Goal: Task Accomplishment & Management: Complete application form

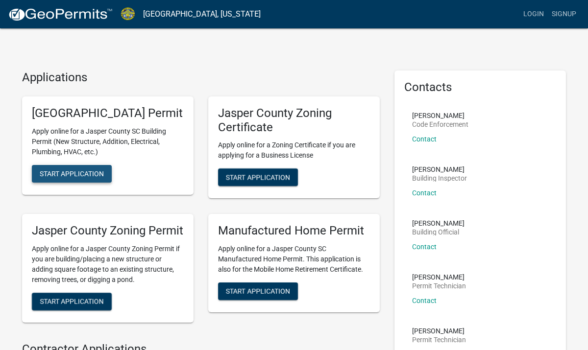
click at [74, 177] on span "Start Application" at bounding box center [72, 174] width 64 height 8
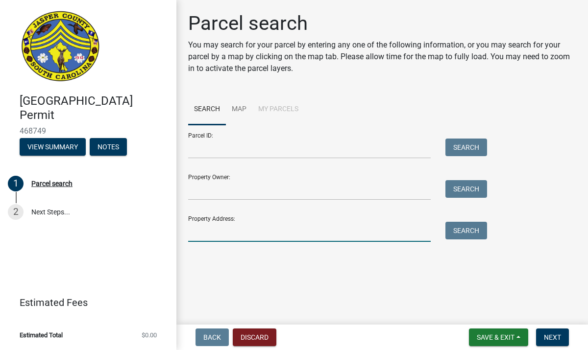
click at [195, 228] on input "Property Address:" at bounding box center [309, 232] width 243 height 20
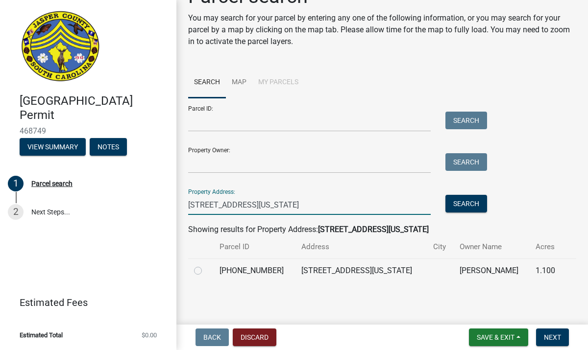
scroll to position [25, 0]
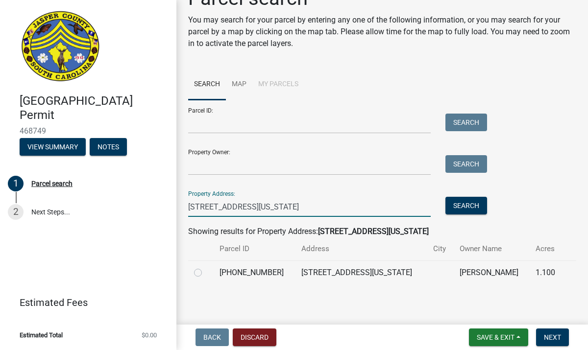
type input "[STREET_ADDRESS][US_STATE]"
click at [206, 267] on label at bounding box center [206, 267] width 0 height 0
click at [206, 274] on input "radio" at bounding box center [209, 270] width 6 height 6
radio input "true"
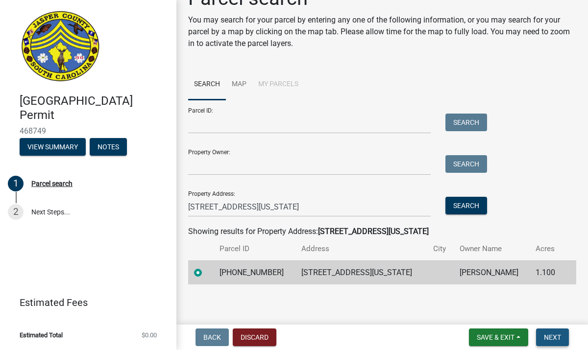
click at [555, 334] on span "Next" at bounding box center [552, 338] width 17 height 8
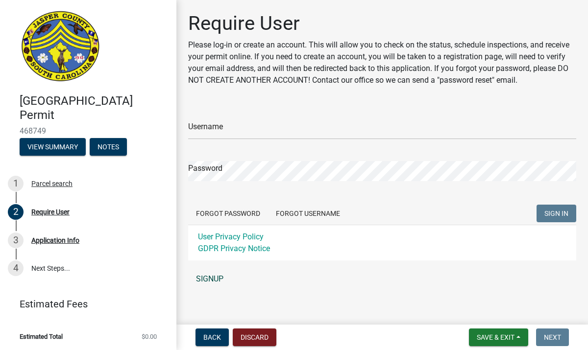
click at [201, 281] on link "SIGNUP" at bounding box center [382, 280] width 388 height 20
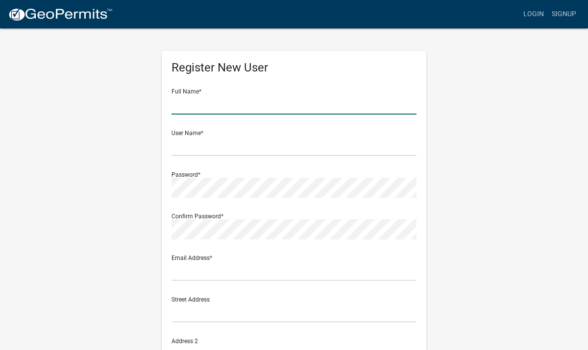
click at [215, 102] on input "text" at bounding box center [294, 105] width 245 height 20
type input "[PERSON_NAME]"
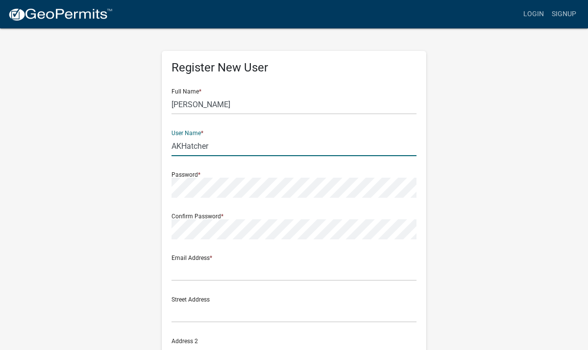
type input "AKHatcher"
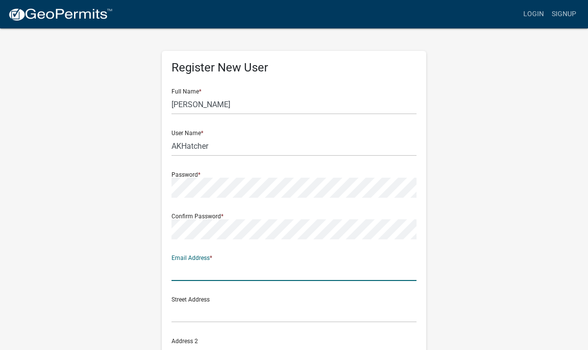
click at [227, 278] on input "text" at bounding box center [294, 271] width 245 height 20
type input "[EMAIL_ADDRESS][DOMAIN_NAME]"
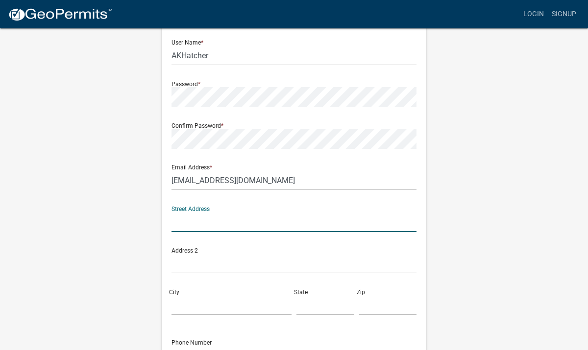
scroll to position [96, 0]
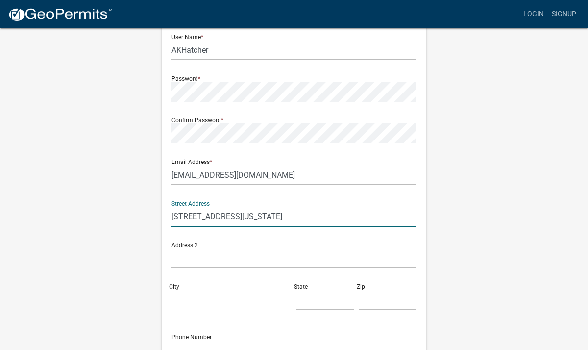
type input "[STREET_ADDRESS][US_STATE]"
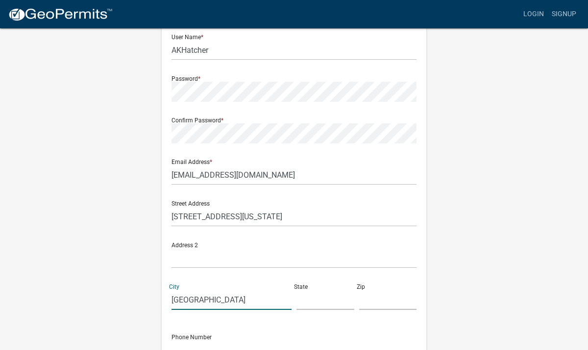
type input "[GEOGRAPHIC_DATA]"
type input "SC"
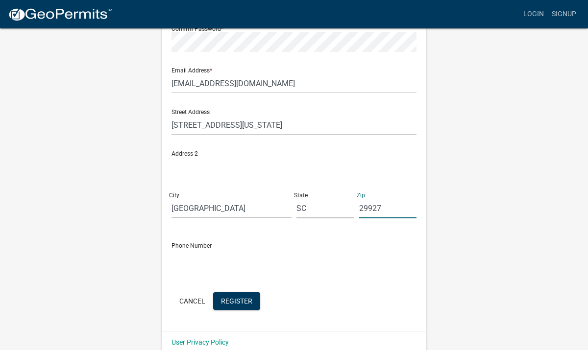
scroll to position [190, 0]
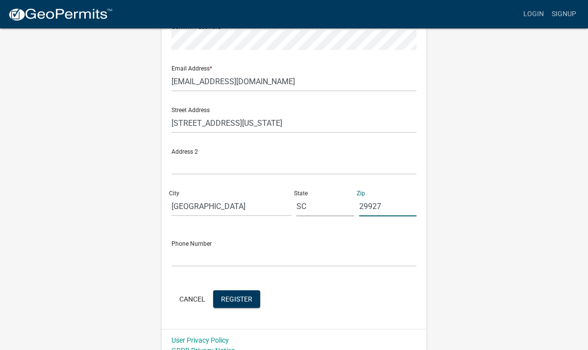
type input "29927"
click at [175, 259] on input "text" at bounding box center [294, 257] width 245 height 20
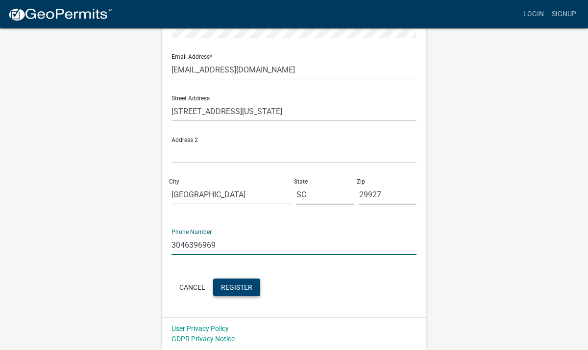
type input "3046396969"
click at [241, 288] on span "Register" at bounding box center [236, 287] width 31 height 8
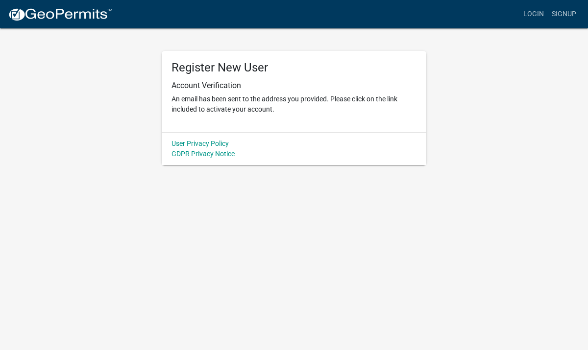
scroll to position [0, 0]
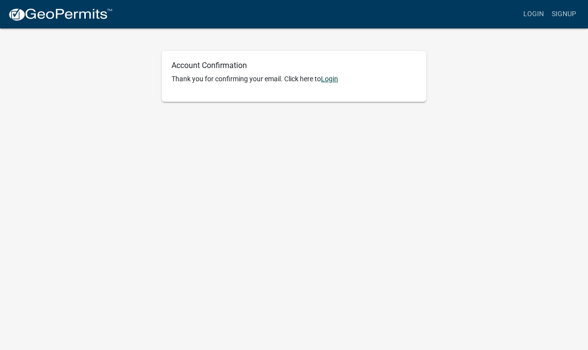
click at [334, 79] on link "Login" at bounding box center [329, 79] width 17 height 8
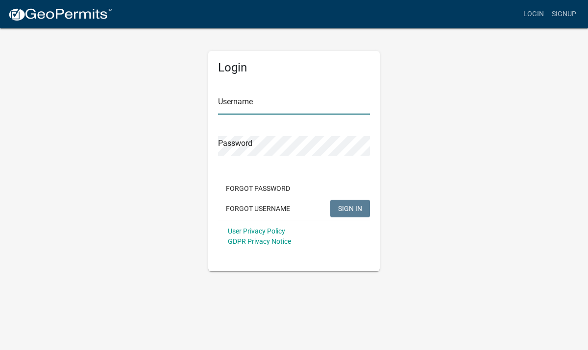
type input "AKHatcher"
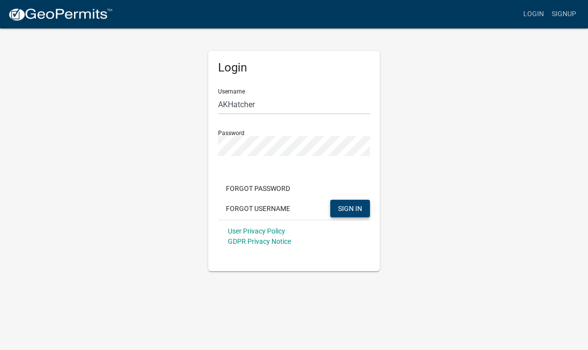
click at [354, 215] on button "SIGN IN" at bounding box center [350, 209] width 40 height 18
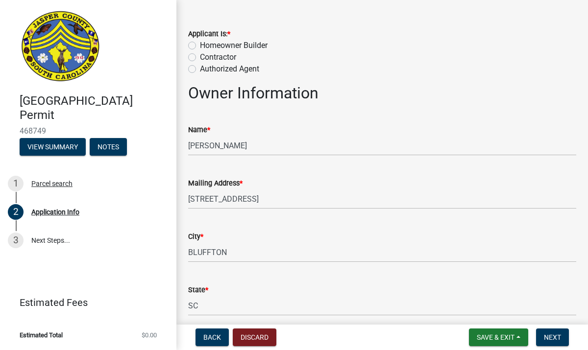
scroll to position [55, 0]
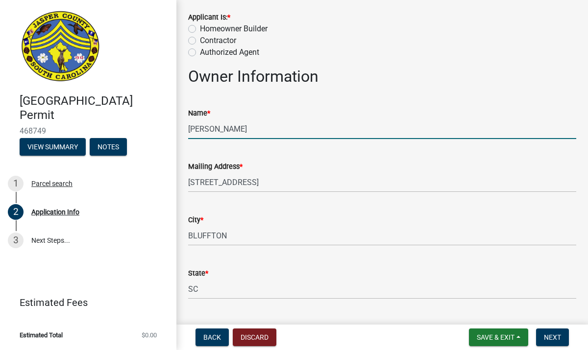
click at [246, 137] on input "[PERSON_NAME]" at bounding box center [382, 129] width 388 height 20
type input "R"
type input "[PERSON_NAME]"
click at [335, 188] on input "[STREET_ADDRESS]" at bounding box center [382, 183] width 388 height 20
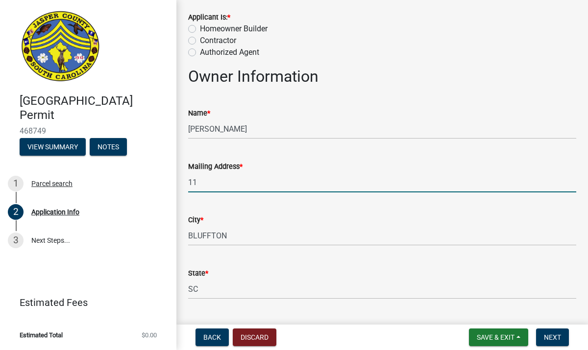
type input "[STREET_ADDRESS][US_STATE]"
type input "3046396969"
type input "[EMAIL_ADDRESS][DOMAIN_NAME]"
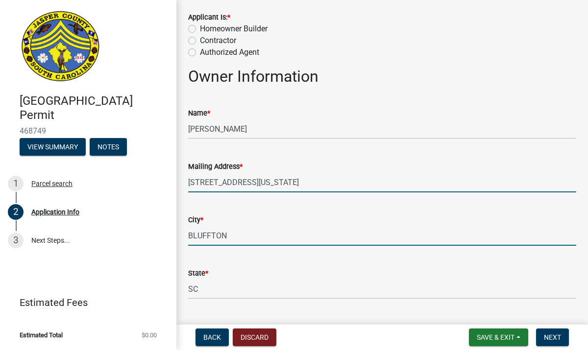
click at [231, 239] on input "BLUFFTON" at bounding box center [382, 236] width 388 height 20
type input "B"
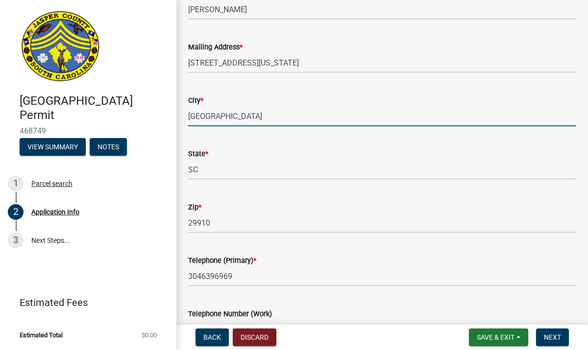
scroll to position [182, 0]
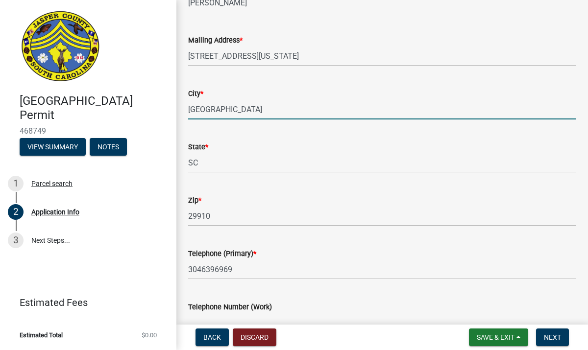
type input "[GEOGRAPHIC_DATA]"
click at [220, 217] on input "29910" at bounding box center [382, 216] width 388 height 20
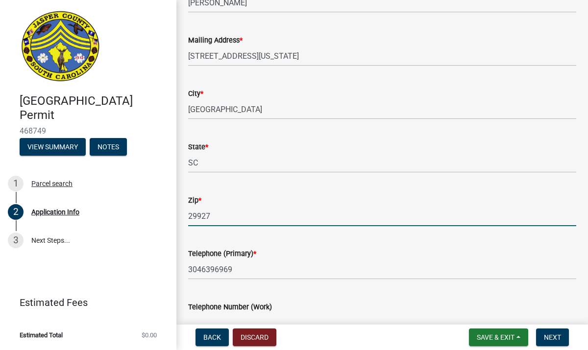
type input "29927"
click at [349, 251] on div "Telephone (Primary) *" at bounding box center [382, 254] width 388 height 12
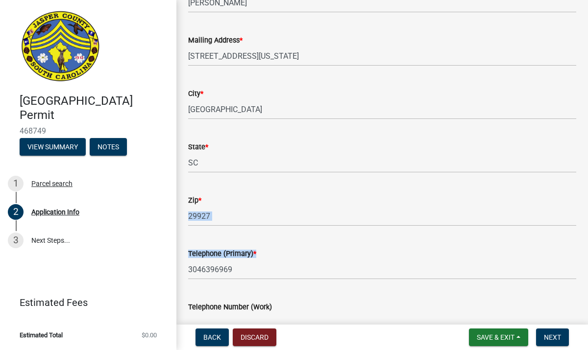
drag, startPoint x: 349, startPoint y: 251, endPoint x: 349, endPoint y: 222, distance: 29.4
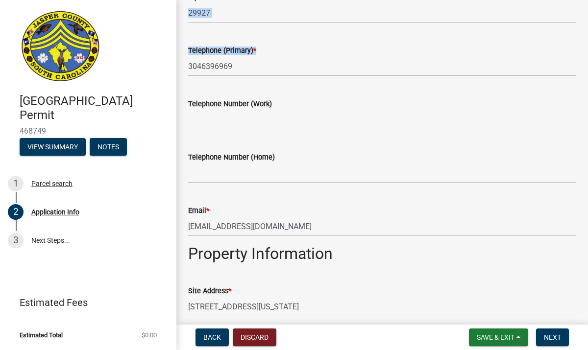
scroll to position [387, 0]
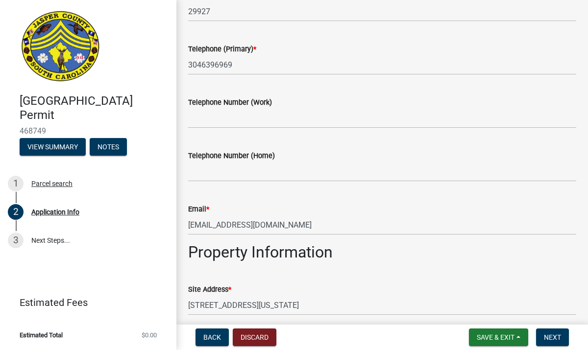
click at [343, 197] on div "Email * [EMAIL_ADDRESS][DOMAIN_NAME]" at bounding box center [382, 213] width 388 height 46
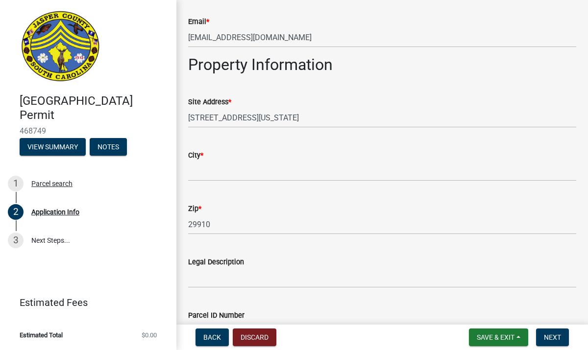
scroll to position [591, 0]
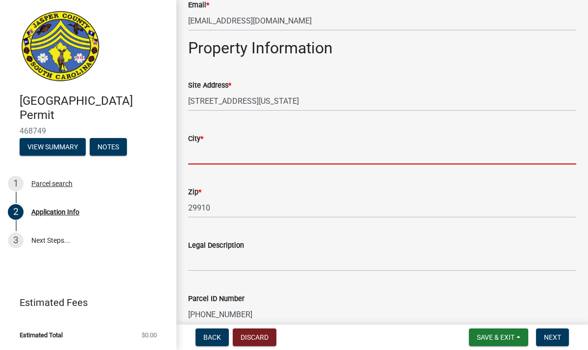
click at [248, 158] on input "City *" at bounding box center [382, 155] width 388 height 20
type input "[GEOGRAPHIC_DATA]"
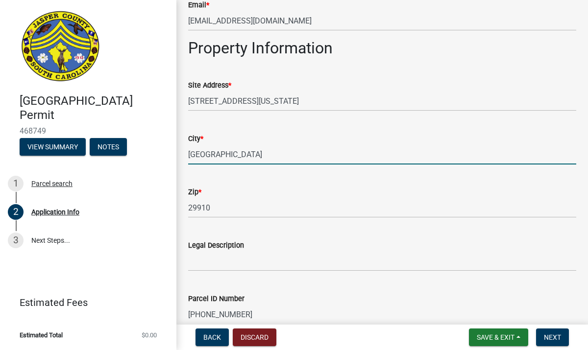
type input "1"
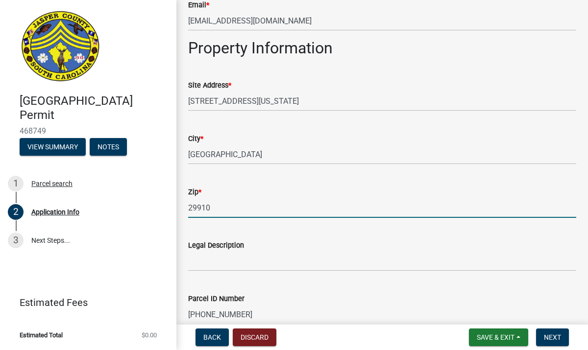
click at [221, 214] on input "29910" at bounding box center [382, 208] width 388 height 20
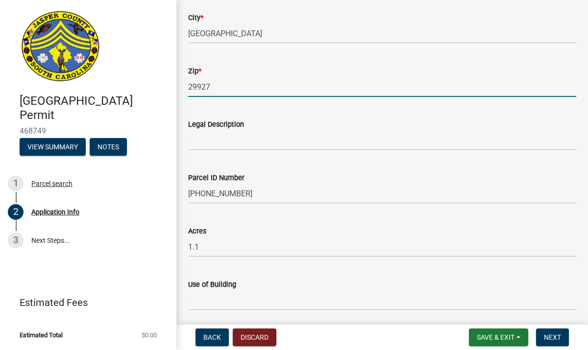
scroll to position [714, 0]
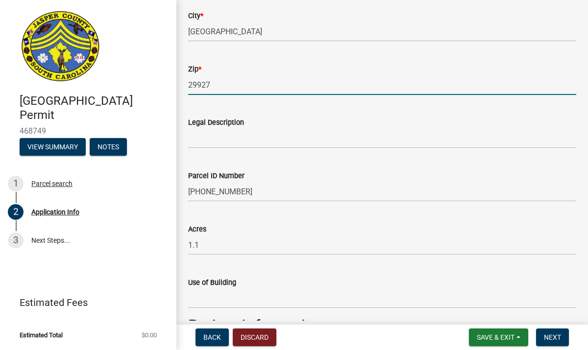
type input "29927"
click at [177, 280] on div "Application Info share Share Applicant Is: * Homeowner Builder Contractor Autho…" at bounding box center [382, 198] width 412 height 1800
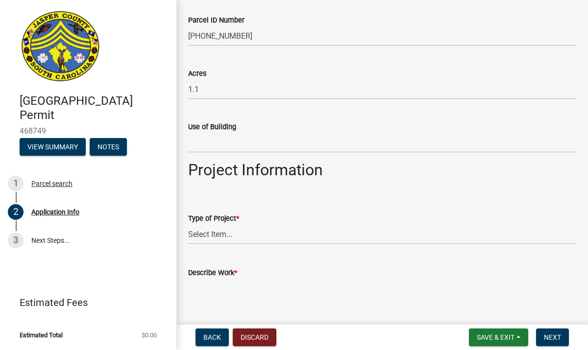
scroll to position [872, 0]
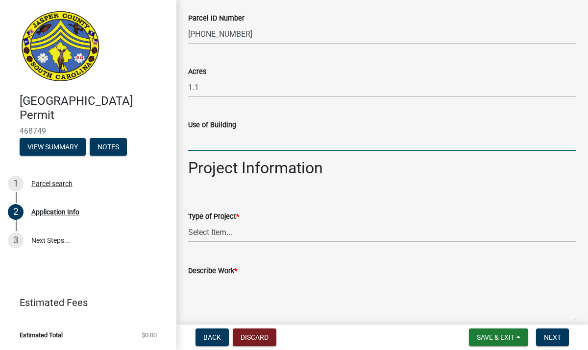
click at [224, 148] on input "Use of Building" at bounding box center [382, 141] width 388 height 20
type input "Storage"
click at [218, 233] on select "Select Item... Construction Trailer/Shipping Container Residential Demolition C…" at bounding box center [382, 233] width 388 height 20
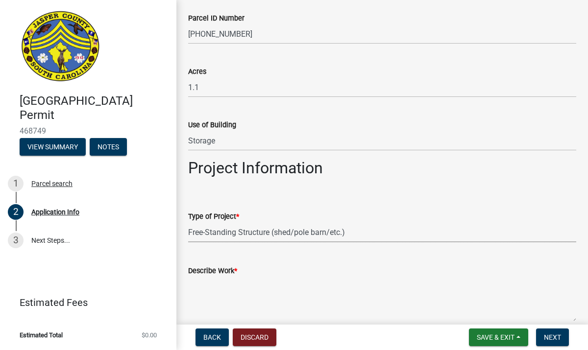
select select "f53fa719-3ff7-48d2-9eb7-3bbc18bb9995"
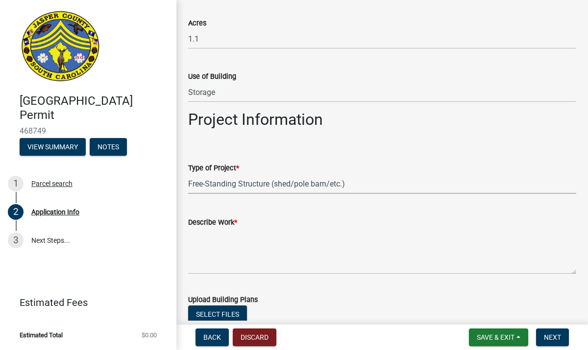
scroll to position [922, 0]
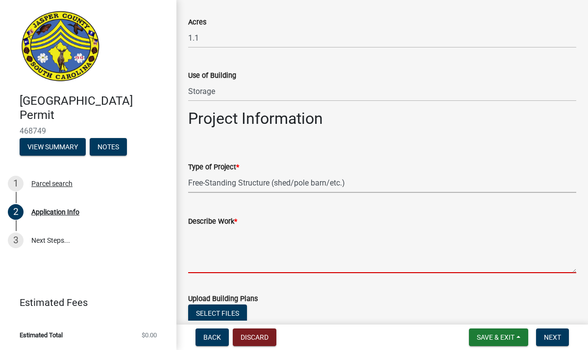
click at [205, 265] on textarea "Describe Work *" at bounding box center [382, 250] width 388 height 46
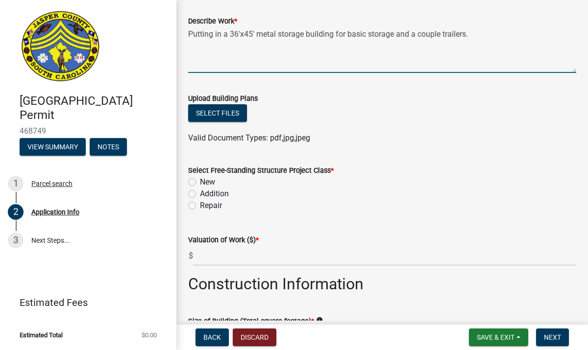
scroll to position [1121, 0]
type textarea "Putting in a 36'x45' metal storage building for basic storage and a couple trai…"
click at [200, 183] on label "New" at bounding box center [207, 183] width 15 height 12
click at [200, 183] on input "New" at bounding box center [203, 180] width 6 height 6
radio input "true"
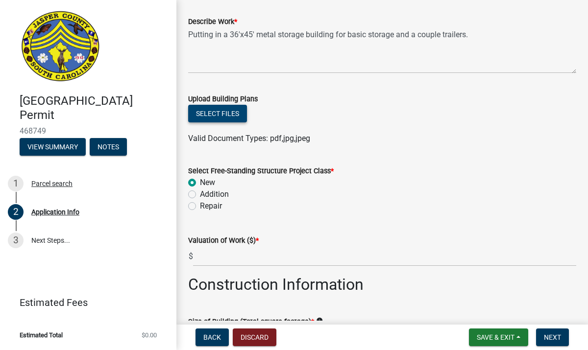
click at [222, 119] on button "Select files" at bounding box center [217, 114] width 59 height 18
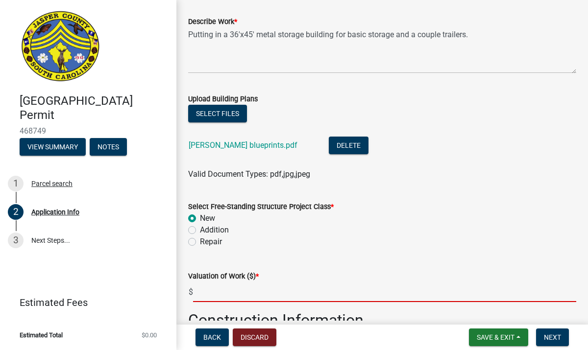
click at [250, 296] on input "text" at bounding box center [384, 292] width 383 height 20
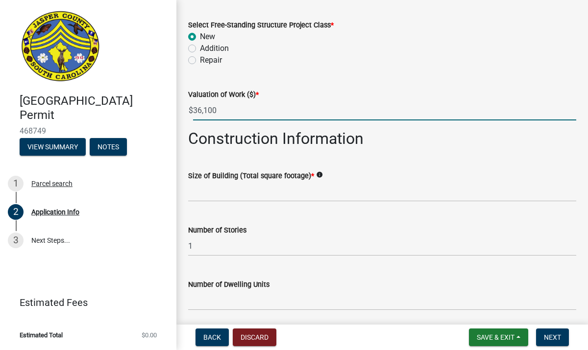
scroll to position [1304, 0]
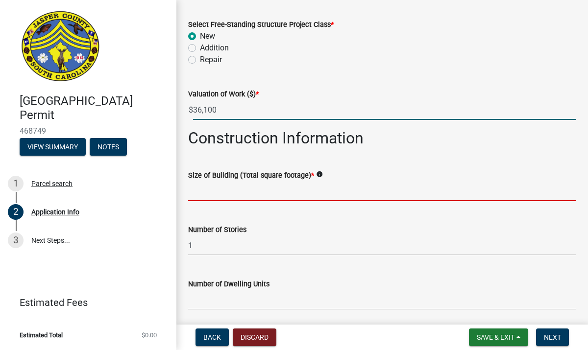
type input "36100"
click at [209, 193] on input "text" at bounding box center [382, 191] width 388 height 20
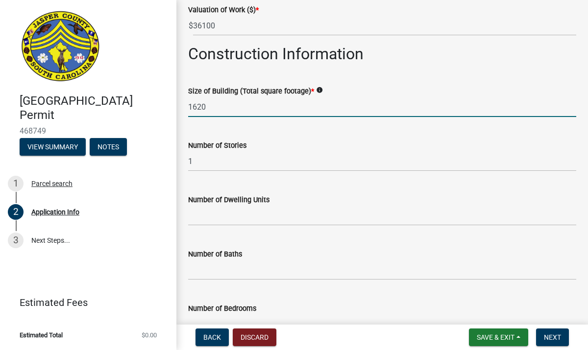
scroll to position [1389, 0]
type input "1620"
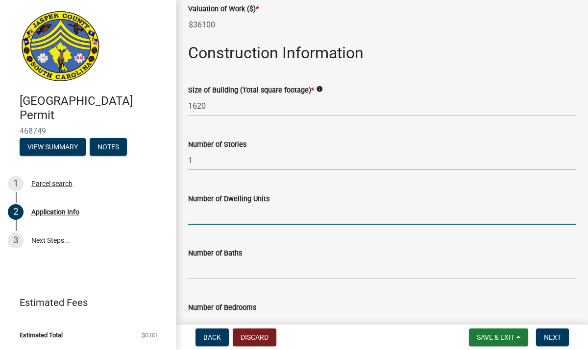
click at [230, 219] on input "text" at bounding box center [382, 215] width 388 height 20
type input "0"
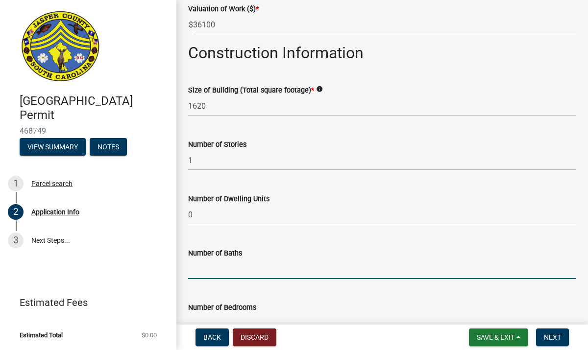
click at [225, 273] on input "text" at bounding box center [382, 269] width 388 height 20
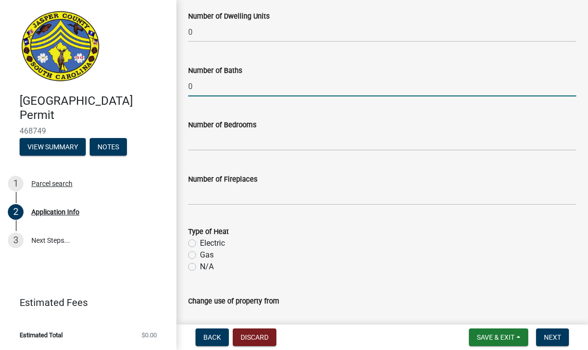
scroll to position [1573, 0]
type input "0"
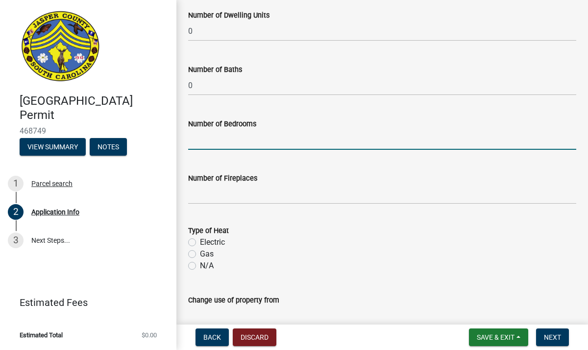
click at [201, 147] on input "text" at bounding box center [382, 140] width 388 height 20
type input "0"
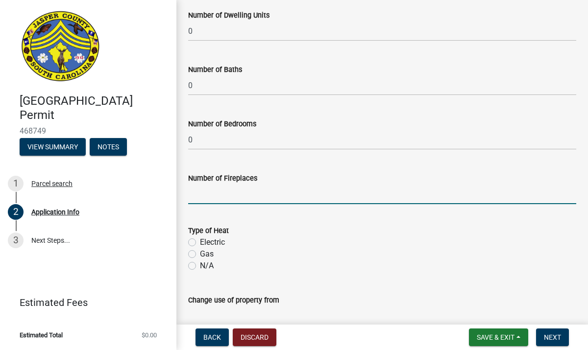
click at [220, 198] on input "text" at bounding box center [382, 194] width 388 height 20
type input "0"
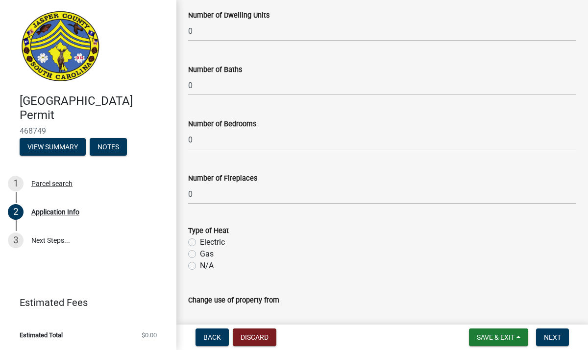
click at [200, 267] on label "N/A" at bounding box center [207, 266] width 14 height 12
click at [200, 267] on input "N/A" at bounding box center [203, 263] width 6 height 6
radio input "true"
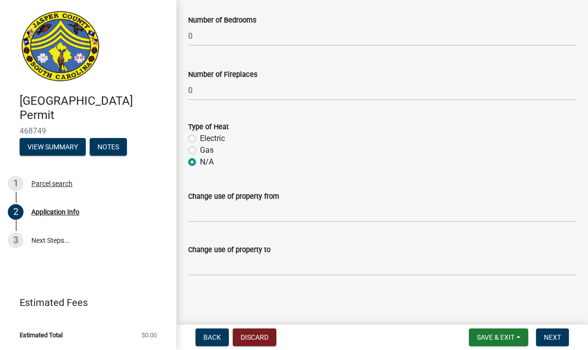
scroll to position [1677, 0]
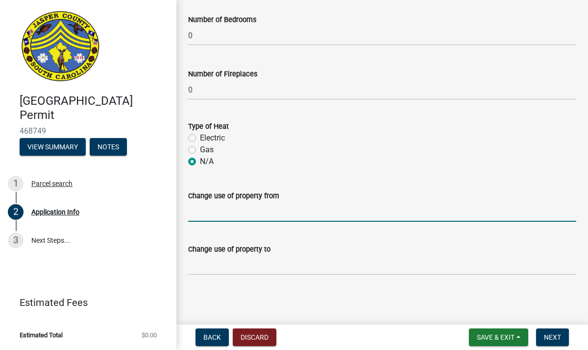
click at [204, 213] on input "Change use of property from" at bounding box center [382, 212] width 388 height 20
type input "n/a"
click at [203, 279] on wm-data-entity-input "Change use of property to" at bounding box center [382, 256] width 388 height 53
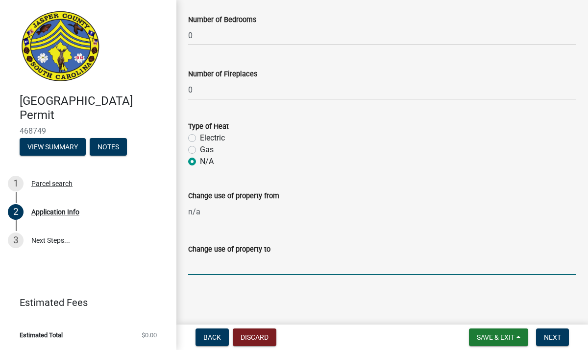
click at [203, 270] on input "Change use of property to" at bounding box center [382, 265] width 388 height 20
type input "n/a"
click at [554, 334] on span "Next" at bounding box center [552, 338] width 17 height 8
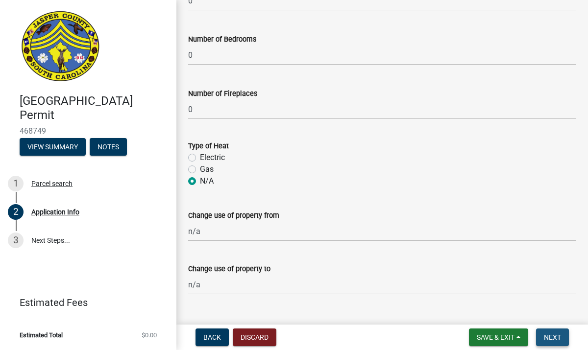
scroll to position [1697, 0]
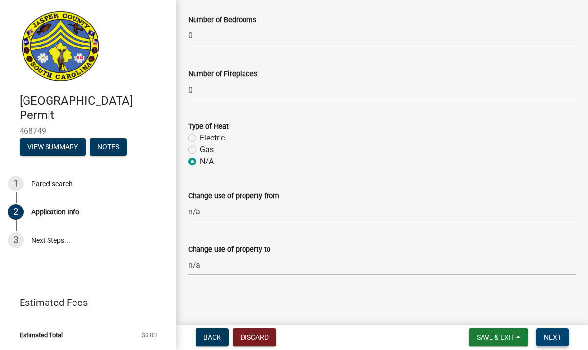
click at [554, 334] on span "Next" at bounding box center [552, 338] width 17 height 8
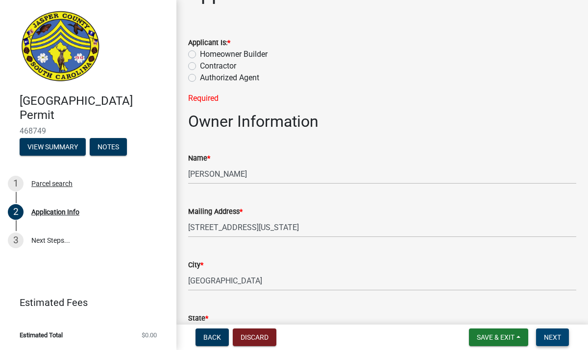
scroll to position [0, 0]
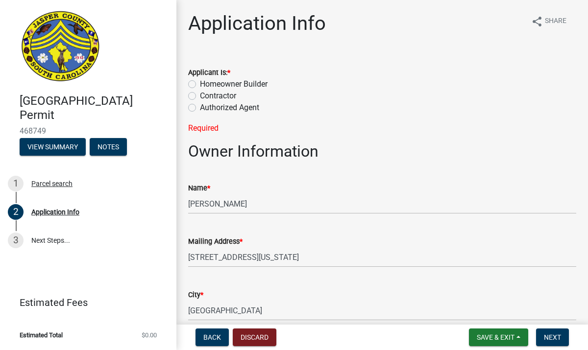
click at [200, 85] on label "Homeowner Builder" at bounding box center [234, 84] width 68 height 12
click at [200, 85] on input "Homeowner Builder" at bounding box center [203, 81] width 6 height 6
radio input "true"
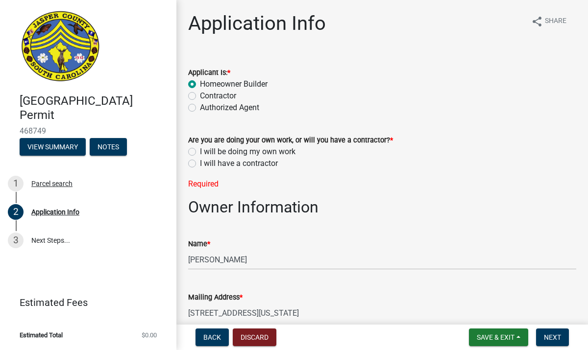
click at [200, 165] on label "I will have a contractor" at bounding box center [239, 164] width 78 height 12
click at [200, 164] on input "I will have a contractor" at bounding box center [203, 161] width 6 height 6
radio input "true"
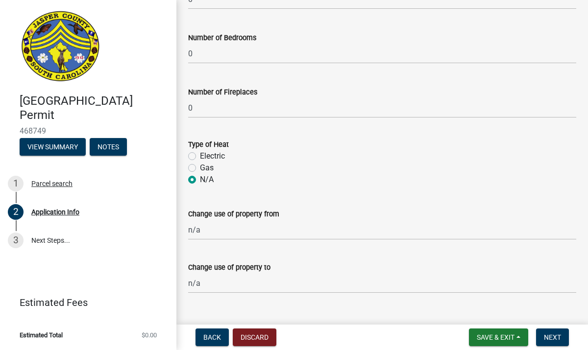
scroll to position [1733, 0]
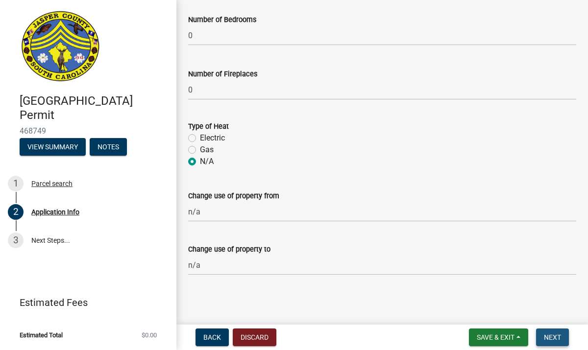
click at [548, 332] on button "Next" at bounding box center [552, 338] width 33 height 18
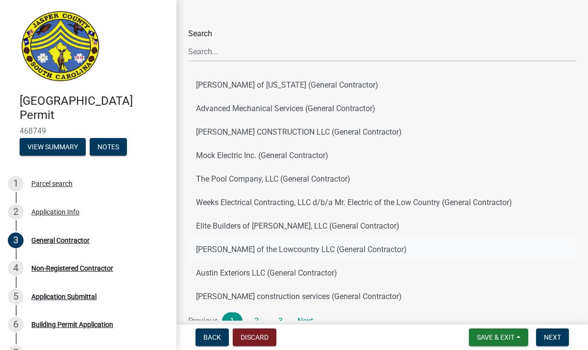
scroll to position [24, 0]
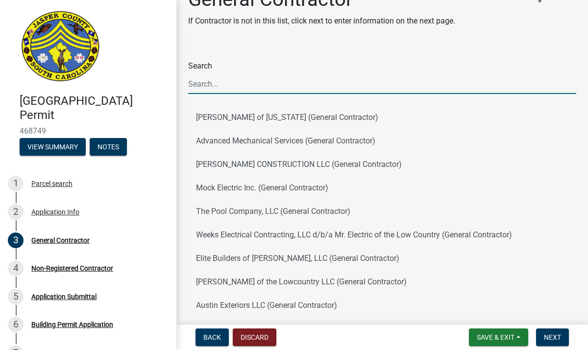
click at [271, 89] on input "Search" at bounding box center [382, 84] width 388 height 20
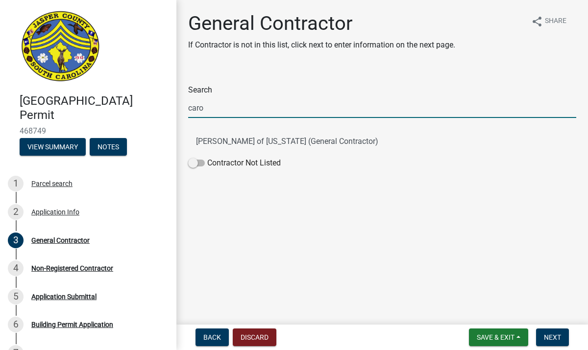
scroll to position [0, 0]
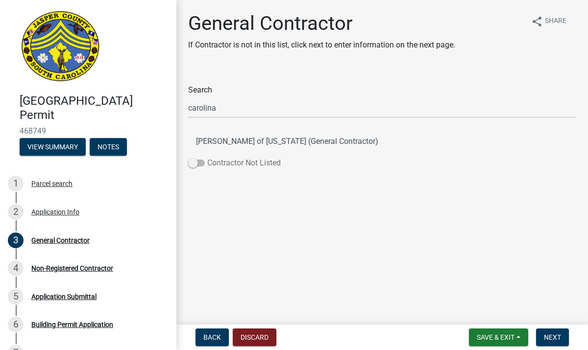
click at [190, 168] on label "Contractor Not Listed" at bounding box center [234, 163] width 93 height 12
click at [207, 157] on input "Contractor Not Listed" at bounding box center [207, 157] width 0 height 0
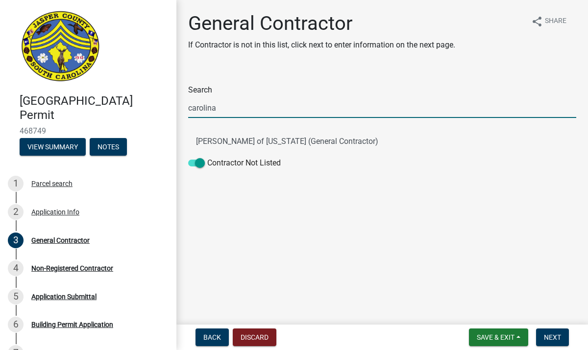
click at [245, 108] on input "carolina" at bounding box center [382, 108] width 388 height 20
type input "c"
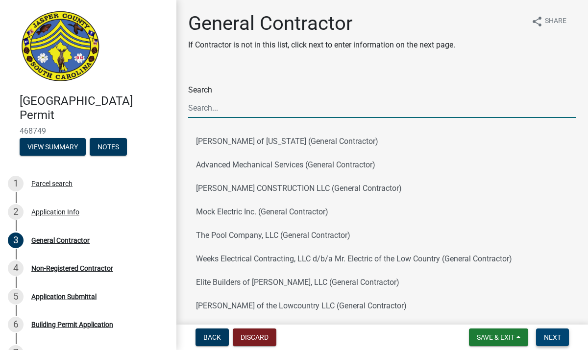
click at [566, 334] on button "Next" at bounding box center [552, 338] width 33 height 18
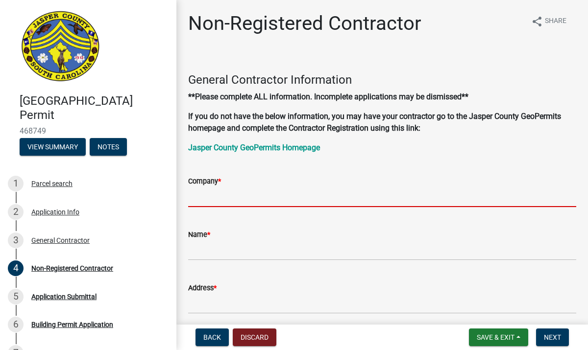
click at [219, 203] on input "Company *" at bounding box center [382, 197] width 388 height 20
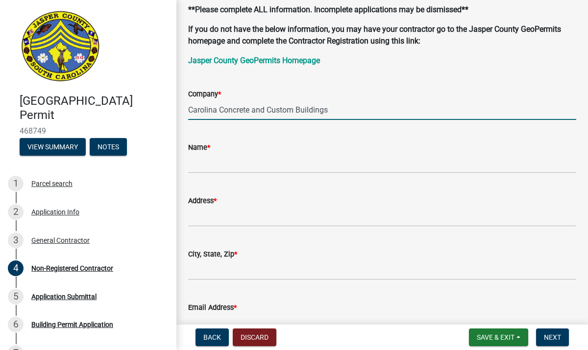
scroll to position [88, 0]
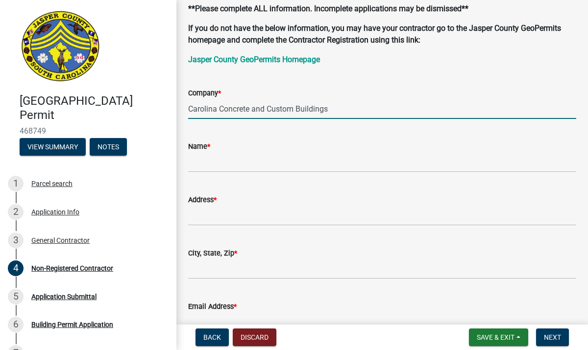
type input "Carolina Concrete and Custom Buildings"
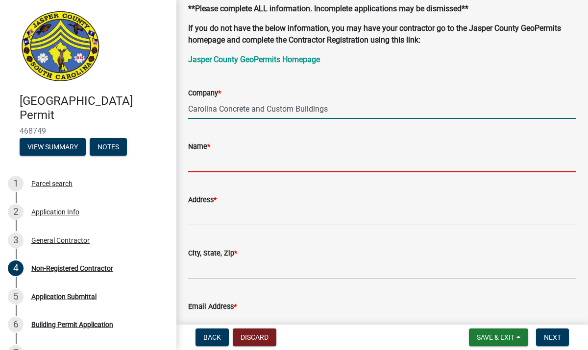
click at [245, 163] on input "Name *" at bounding box center [382, 162] width 388 height 20
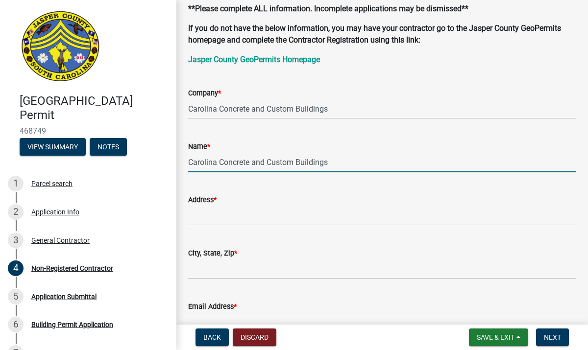
type input "Carolina Concrete and Custom Buildings"
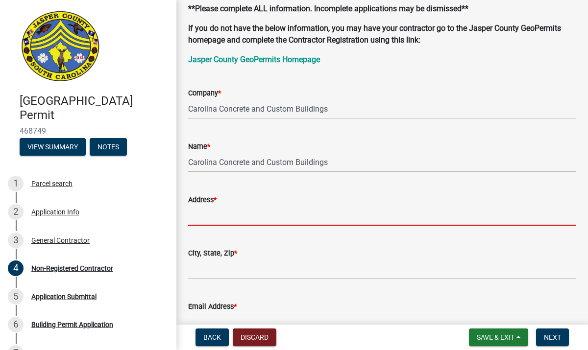
click at [241, 222] on input "Address *" at bounding box center [382, 216] width 388 height 20
paste input "[STREET_ADDRESS]"
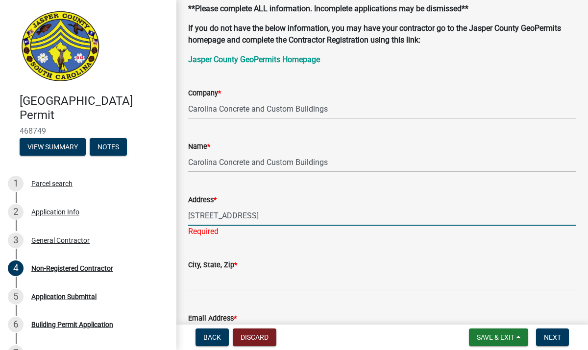
type input "[STREET_ADDRESS]"
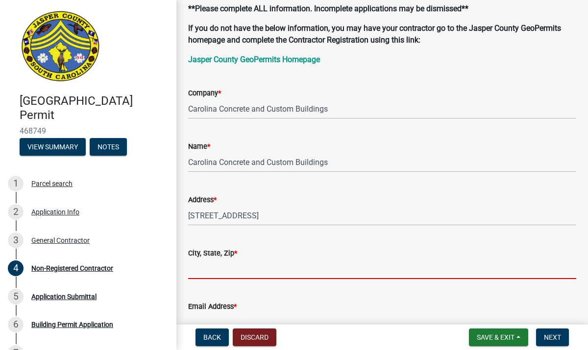
click at [234, 268] on input "City, State, Zip *" at bounding box center [382, 269] width 388 height 20
click at [228, 269] on input "City, State, Zip *" at bounding box center [382, 269] width 388 height 20
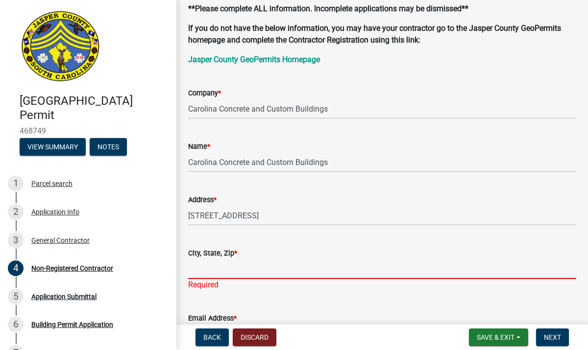
paste input "Asheboro, [GEOGRAPHIC_DATA], [US_STATE] 27203"
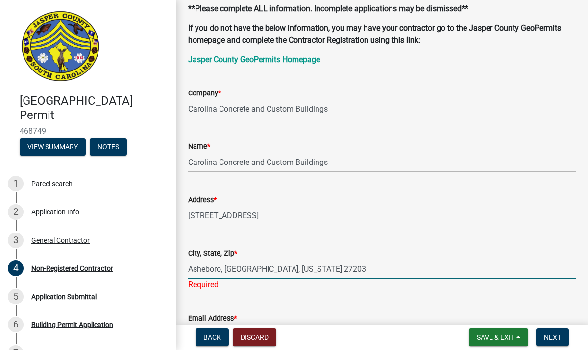
type input "Asheboro, [GEOGRAPHIC_DATA], [US_STATE] 27203"
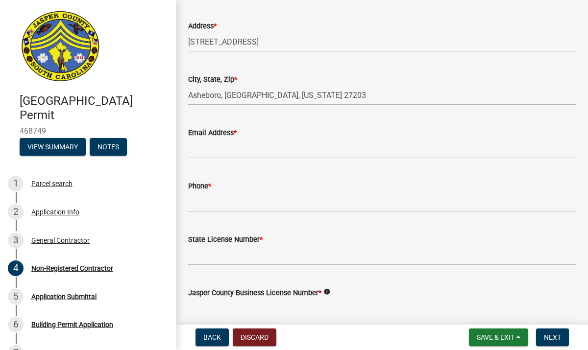
scroll to position [264, 0]
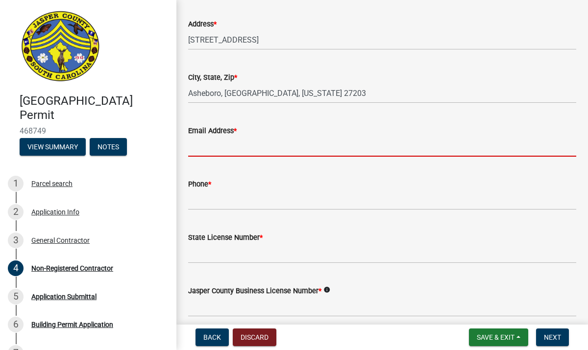
click at [260, 150] on input "Email Address *" at bounding box center [382, 147] width 388 height 20
click at [261, 149] on input "Email Address *" at bounding box center [382, 147] width 388 height 20
paste input "Asheboro, [GEOGRAPHIC_DATA], [US_STATE] 27203"
type input "A"
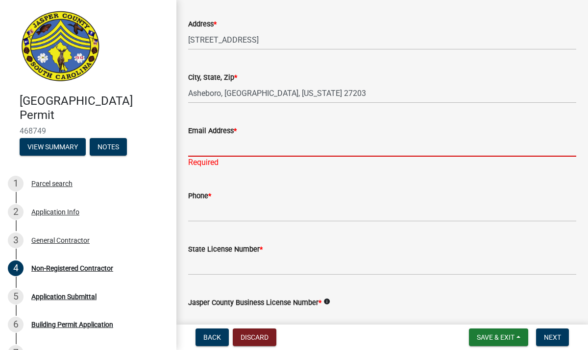
paste input "[EMAIL_ADDRESS][DOMAIN_NAME]"
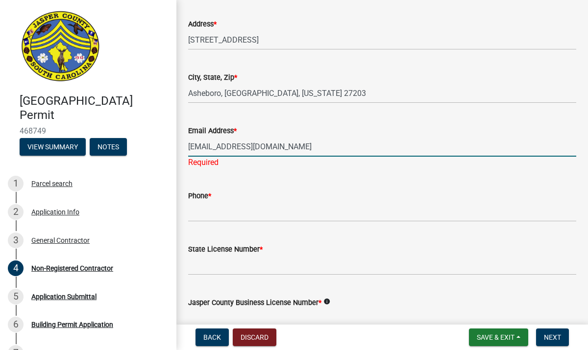
type input "[EMAIL_ADDRESS][DOMAIN_NAME]"
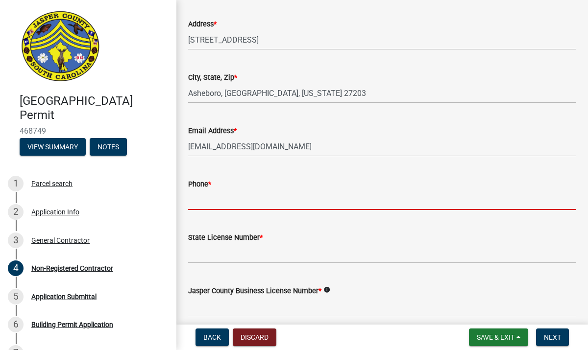
click at [207, 218] on wm-data-entity-input-list "General Contractor Information **Please complete ALL information. Incomplete ap…" at bounding box center [382, 194] width 388 height 806
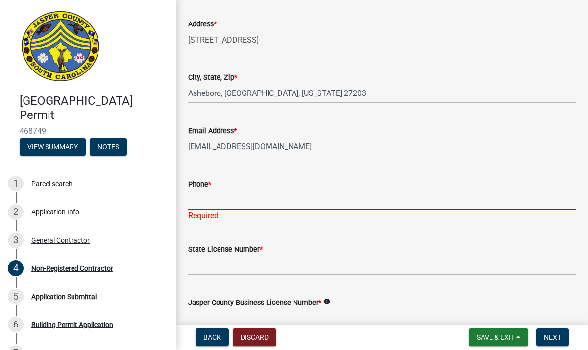
click at [214, 200] on input "Phone *" at bounding box center [382, 200] width 388 height 20
paste input "[PHONE_NUMBER]"
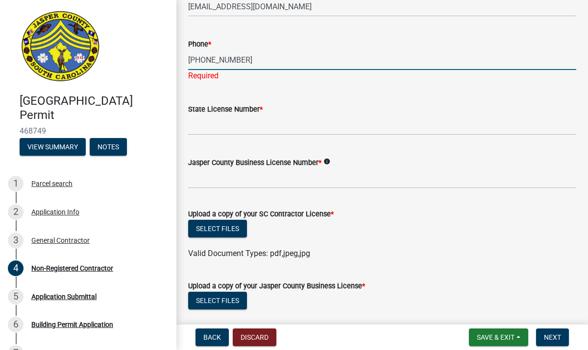
scroll to position [408, 0]
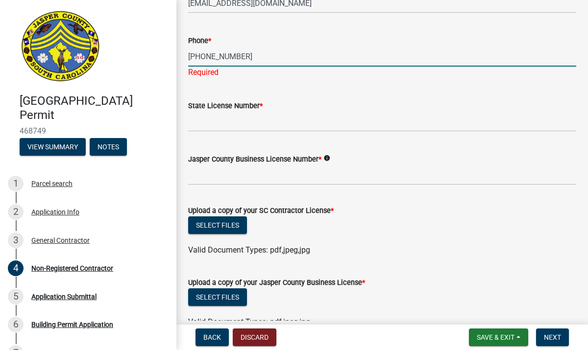
type input "[PHONE_NUMBER]"
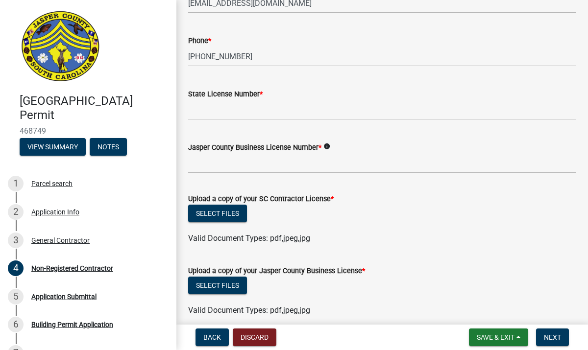
click at [328, 160] on form "Jasper County Business License Number * info" at bounding box center [382, 158] width 388 height 32
click at [328, 145] on icon "info" at bounding box center [327, 146] width 7 height 7
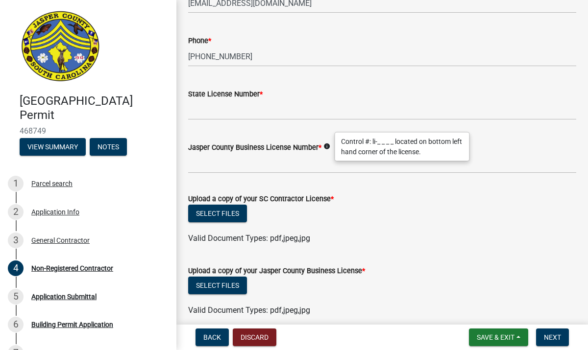
click at [327, 130] on div "Jasper County Business License Number * info" at bounding box center [382, 151] width 388 height 46
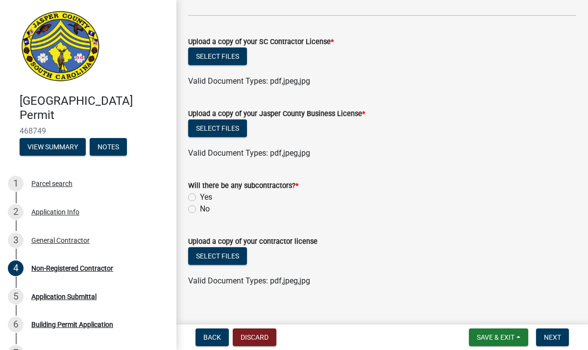
scroll to position [578, 0]
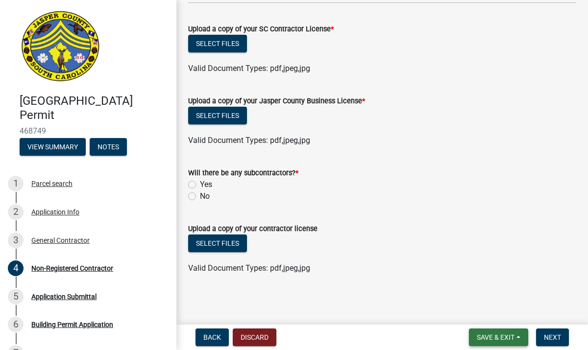
click at [514, 341] on span "Save & Exit" at bounding box center [496, 338] width 38 height 8
click at [491, 292] on button "Save" at bounding box center [489, 289] width 78 height 24
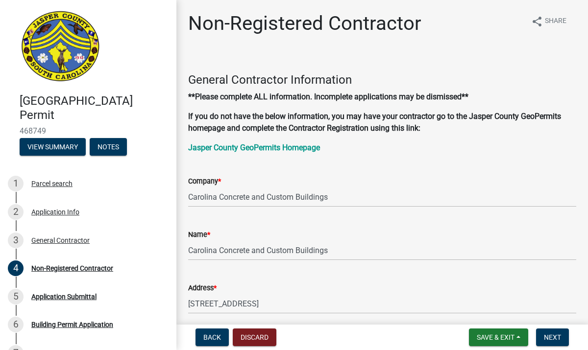
scroll to position [0, 0]
click at [263, 336] on button "Discard" at bounding box center [255, 338] width 44 height 18
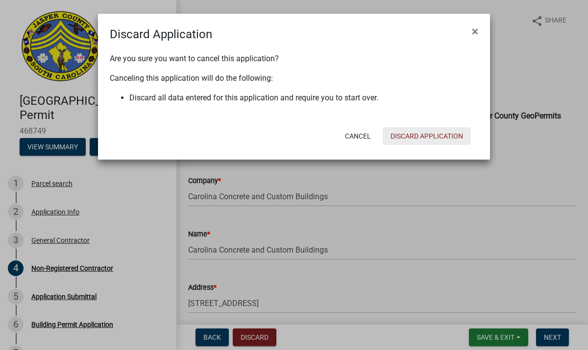
click at [420, 138] on button "Discard Application" at bounding box center [427, 136] width 88 height 18
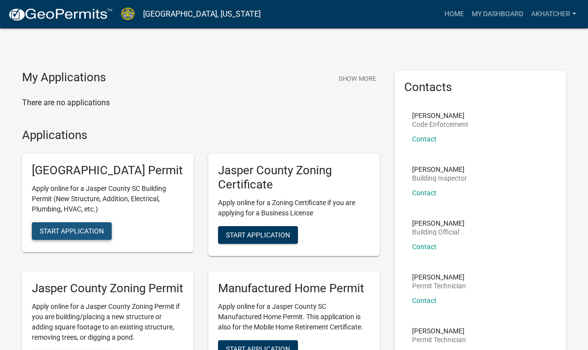
click at [85, 235] on span "Start Application" at bounding box center [72, 231] width 64 height 8
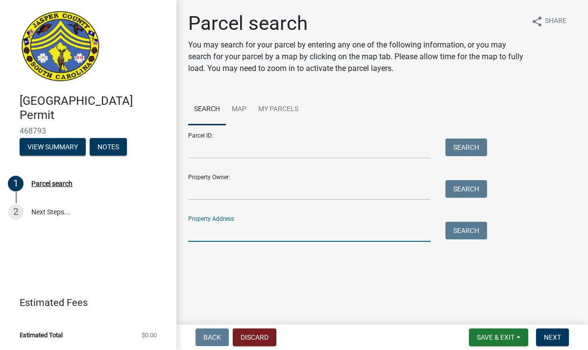
click at [200, 238] on input "Property Address:" at bounding box center [309, 232] width 243 height 20
type input "[STREET_ADDRESS][US_STATE]"
click at [467, 229] on button "Search" at bounding box center [467, 231] width 42 height 18
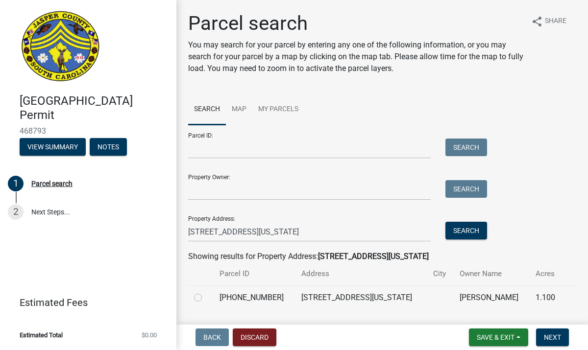
click at [206, 292] on label at bounding box center [206, 292] width 0 height 0
click at [206, 297] on input "radio" at bounding box center [209, 295] width 6 height 6
radio input "true"
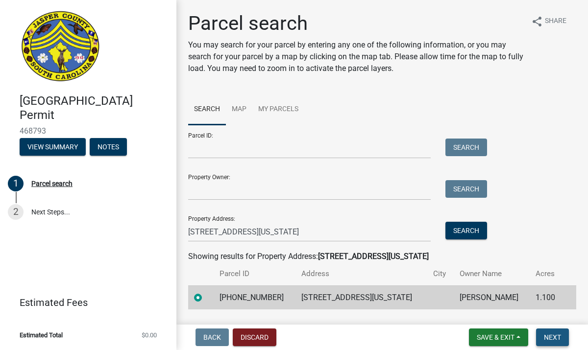
click at [554, 339] on span "Next" at bounding box center [552, 338] width 17 height 8
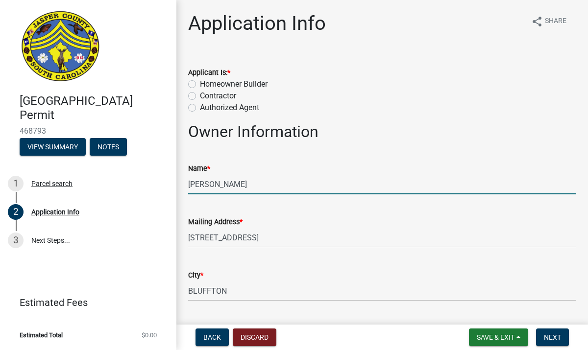
click at [303, 187] on input "[PERSON_NAME]" at bounding box center [382, 184] width 388 height 20
type input "R"
type input "[PERSON_NAME]"
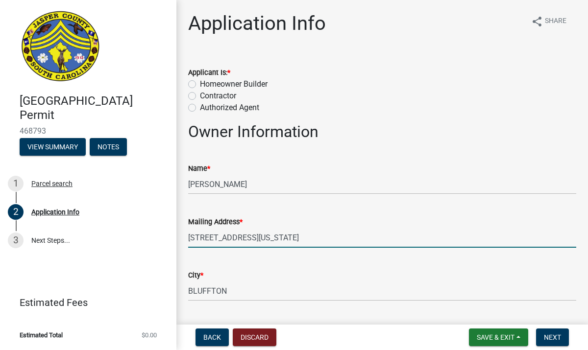
type input "[STREET_ADDRESS][US_STATE]"
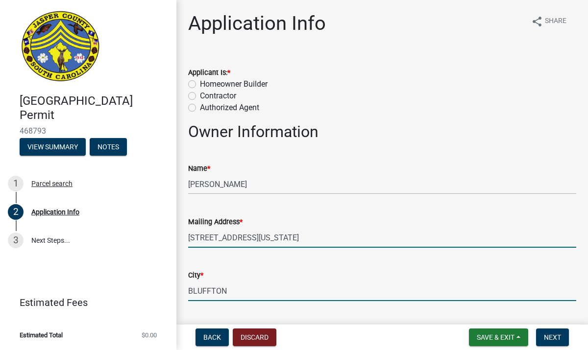
click at [336, 292] on input "BLUFFTON" at bounding box center [382, 291] width 388 height 20
type input "B"
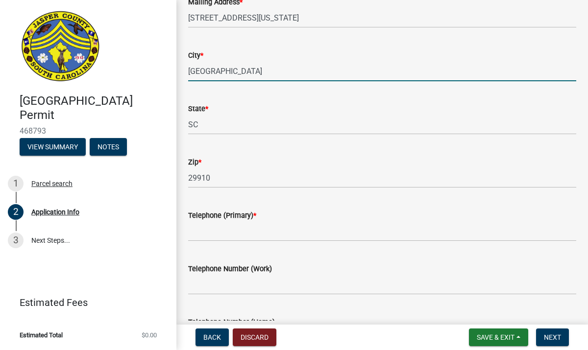
scroll to position [220, 0]
type input "[GEOGRAPHIC_DATA]"
click at [220, 179] on input "29910" at bounding box center [382, 179] width 388 height 20
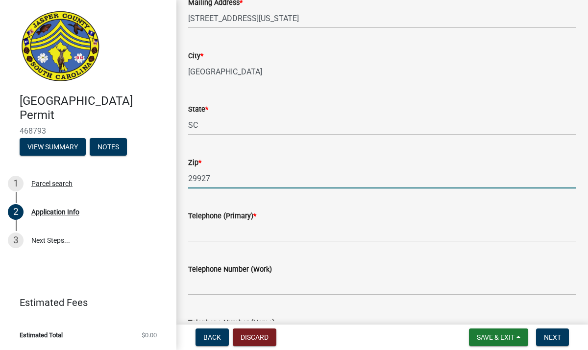
type input "29927"
click at [221, 235] on input "Telephone (Primary) *" at bounding box center [382, 232] width 388 height 20
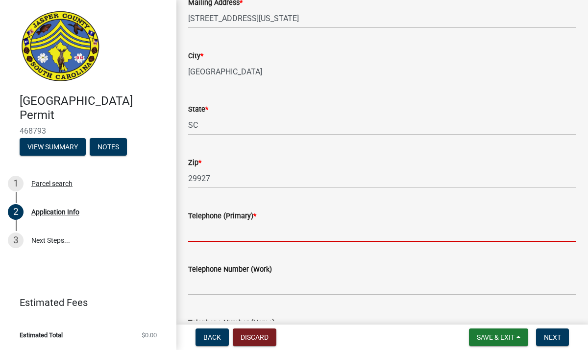
type input "3046396969"
type input "[EMAIL_ADDRESS][DOMAIN_NAME]"
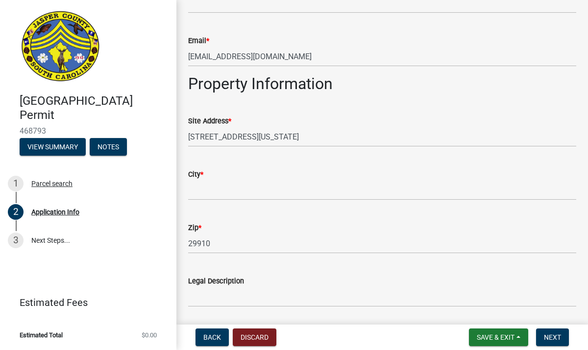
scroll to position [595, 0]
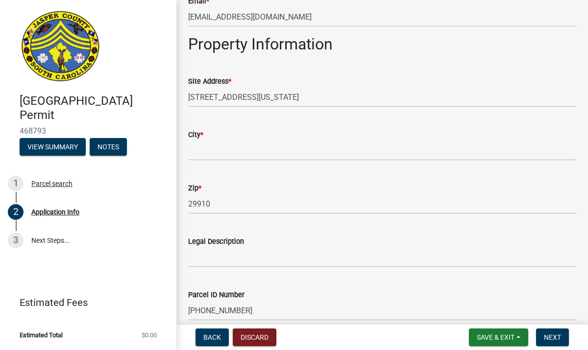
click at [214, 169] on div "Zip * 29910" at bounding box center [382, 192] width 388 height 46
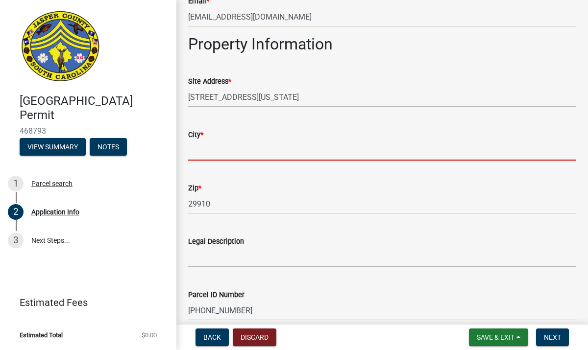
click at [214, 156] on input "City *" at bounding box center [382, 151] width 388 height 20
type input "[GEOGRAPHIC_DATA]"
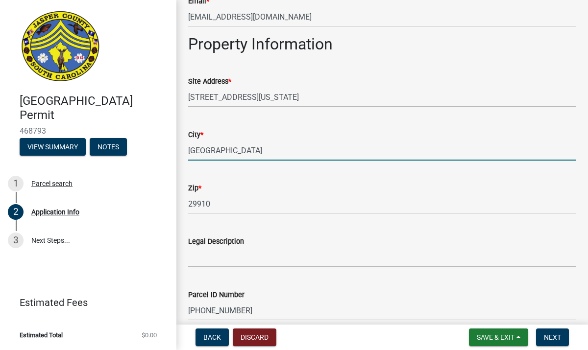
type input "1"
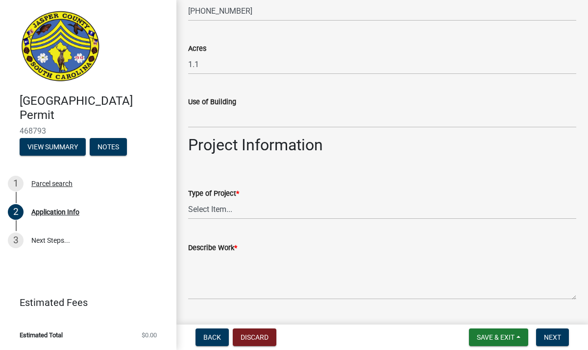
scroll to position [897, 0]
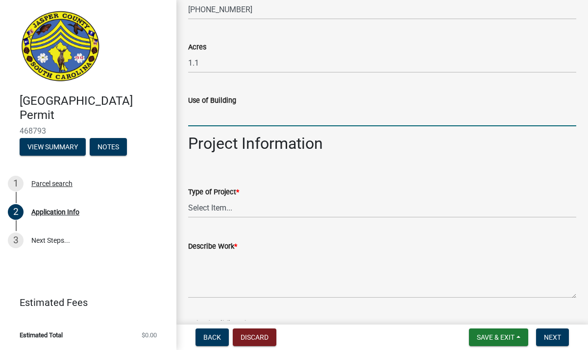
click at [222, 122] on input "Use of Building" at bounding box center [382, 116] width 388 height 20
type input "residence"
click at [253, 211] on select "Select Item... Construction Trailer/Shipping Container Residential Demolition C…" at bounding box center [382, 208] width 388 height 20
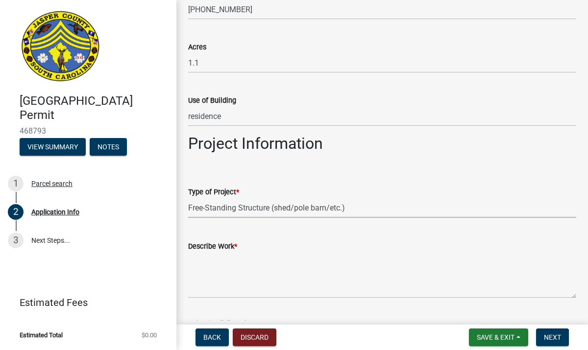
select select "f53fa719-3ff7-48d2-9eb7-3bbc18bb9995"
click at [225, 289] on textarea "Describe Work *" at bounding box center [382, 275] width 388 height 46
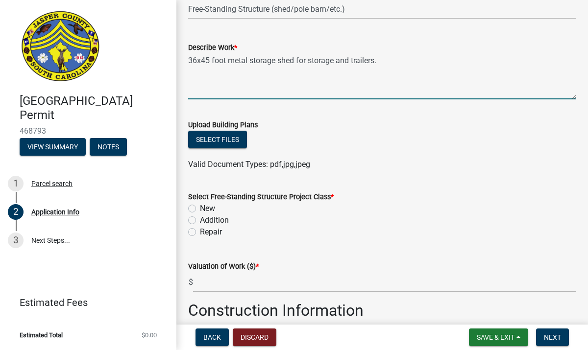
scroll to position [1095, 0]
type textarea "36x45 foot metal storage shed for storage and trailers."
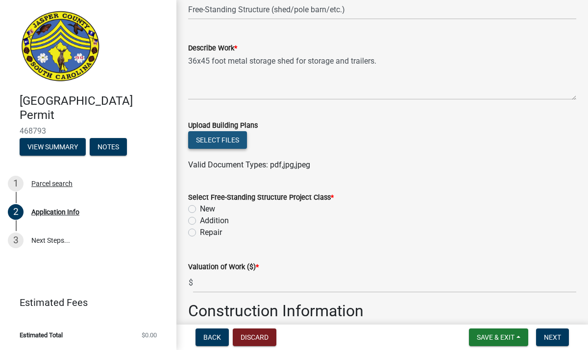
click at [221, 140] on button "Select files" at bounding box center [217, 140] width 59 height 18
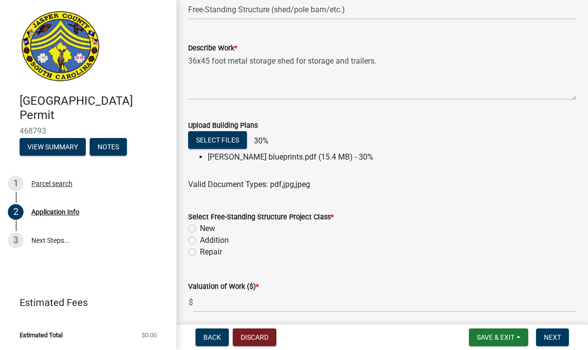
click at [200, 228] on label "New" at bounding box center [207, 229] width 15 height 12
click at [200, 228] on input "New" at bounding box center [203, 226] width 6 height 6
radio input "true"
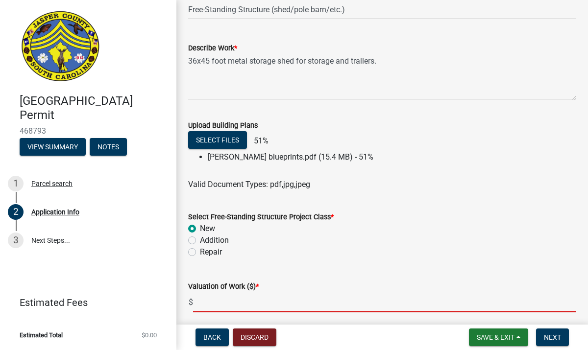
click at [279, 297] on input "text" at bounding box center [384, 303] width 383 height 20
type input "36100"
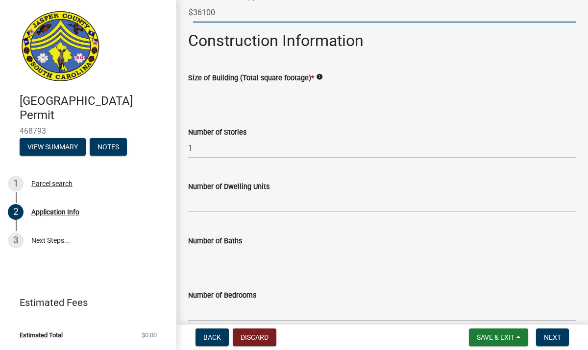
scroll to position [1401, 0]
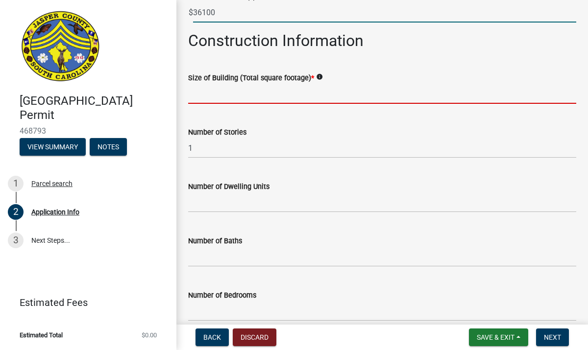
click at [232, 94] on input "text" at bounding box center [382, 94] width 388 height 20
type input "1620"
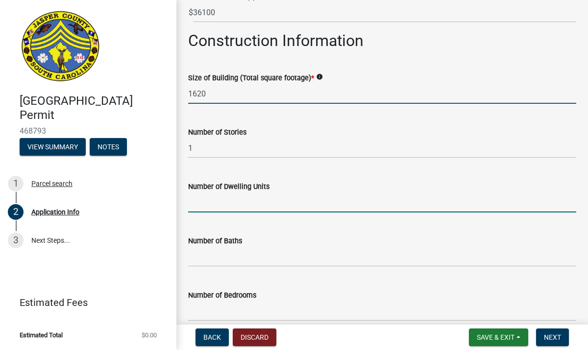
click at [261, 205] on input "text" at bounding box center [382, 203] width 388 height 20
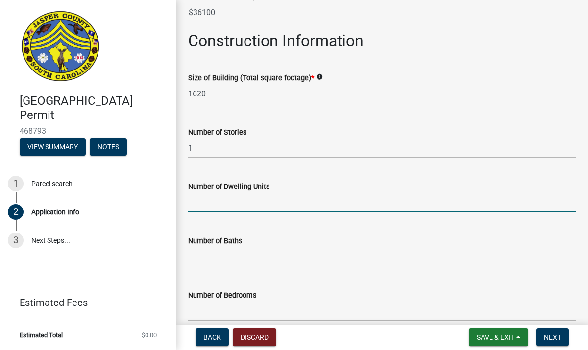
type input "0"
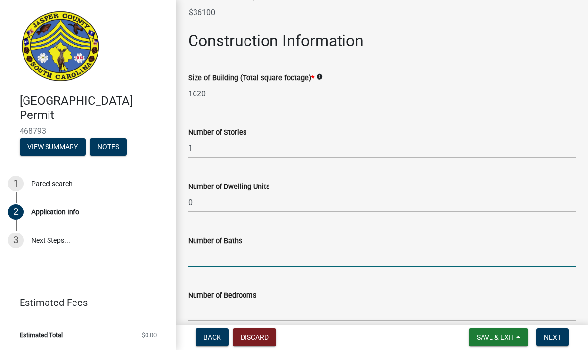
click at [262, 260] on input "text" at bounding box center [382, 257] width 388 height 20
type input "0"
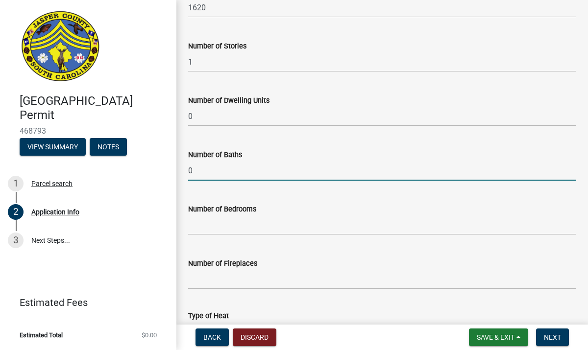
scroll to position [1491, 0]
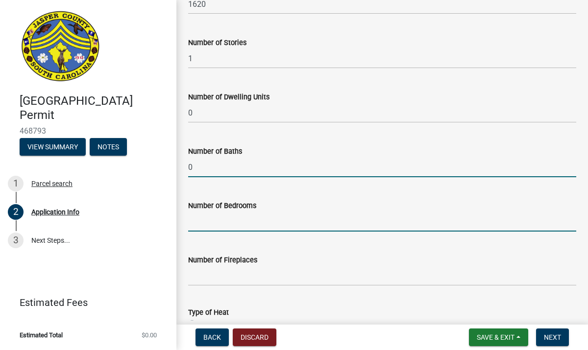
click at [236, 227] on input "text" at bounding box center [382, 222] width 388 height 20
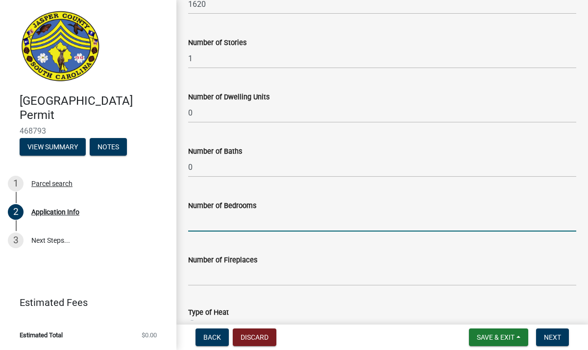
type input "0"
click at [247, 280] on input "text" at bounding box center [382, 276] width 388 height 20
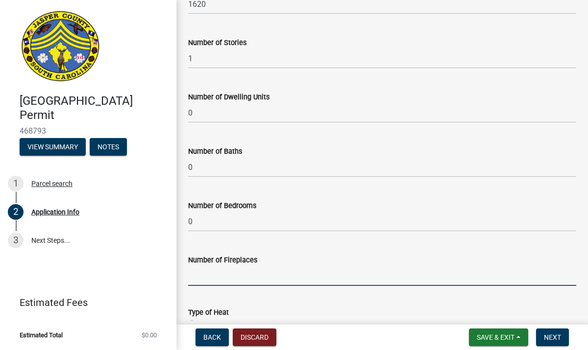
type input "0"
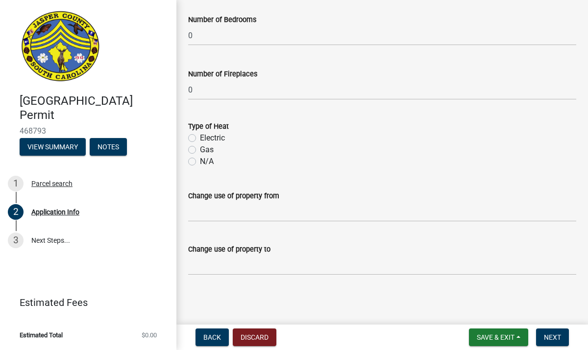
scroll to position [1676, 0]
click at [200, 162] on label "N/A" at bounding box center [207, 163] width 14 height 12
click at [200, 162] on input "N/A" at bounding box center [203, 160] width 6 height 6
radio input "true"
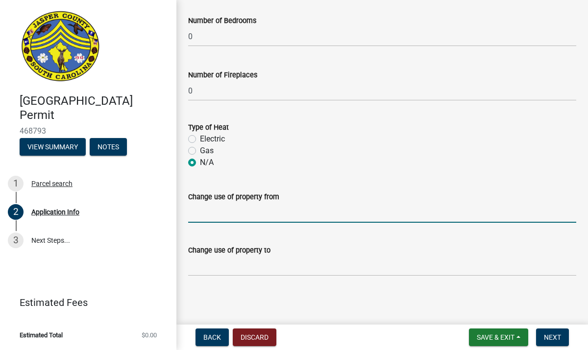
click at [219, 214] on input "Change use of property from" at bounding box center [382, 213] width 388 height 20
type input "n/a"
click at [258, 271] on input "Change use of property to" at bounding box center [382, 266] width 388 height 20
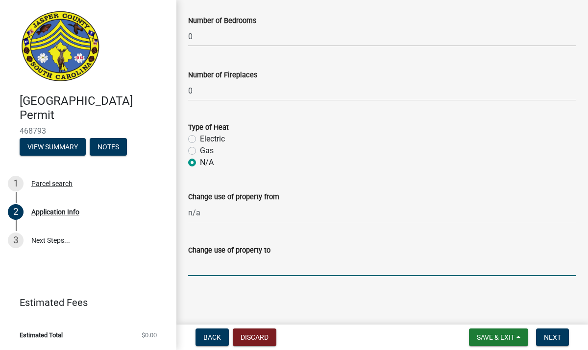
type input "n/a"
click at [559, 342] on button "Next" at bounding box center [552, 338] width 33 height 18
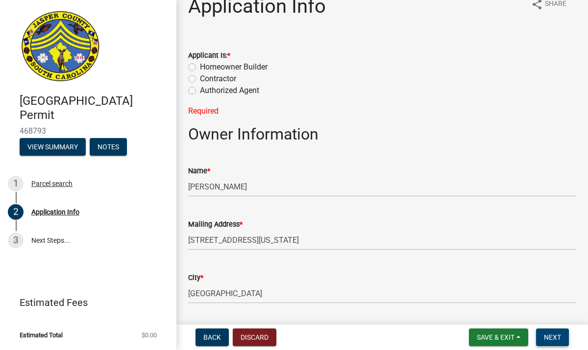
scroll to position [0, 0]
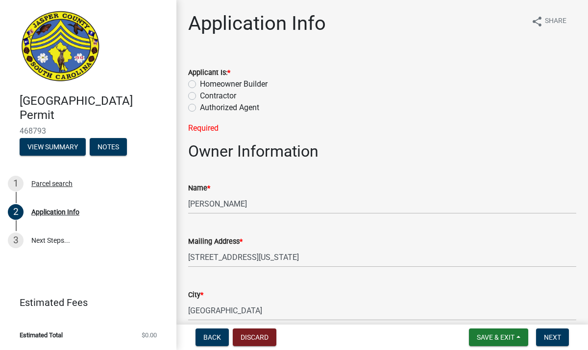
click at [200, 83] on label "Homeowner Builder" at bounding box center [234, 84] width 68 height 12
click at [200, 83] on input "Homeowner Builder" at bounding box center [203, 81] width 6 height 6
radio input "true"
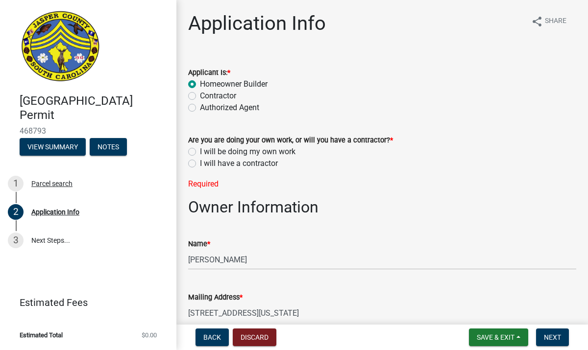
click at [200, 152] on label "I will be doing my own work" at bounding box center [248, 152] width 96 height 12
click at [200, 152] on input "I will be doing my own work" at bounding box center [203, 149] width 6 height 6
radio input "true"
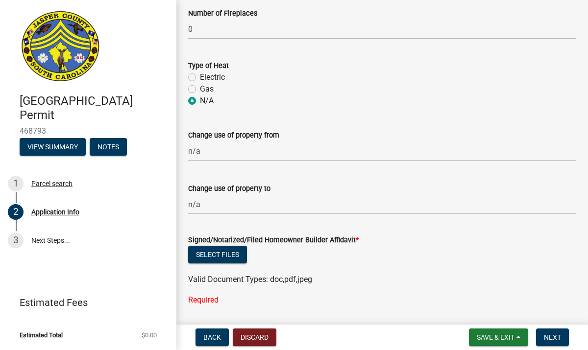
scroll to position [1825, 0]
